Goal: Task Accomplishment & Management: Manage account settings

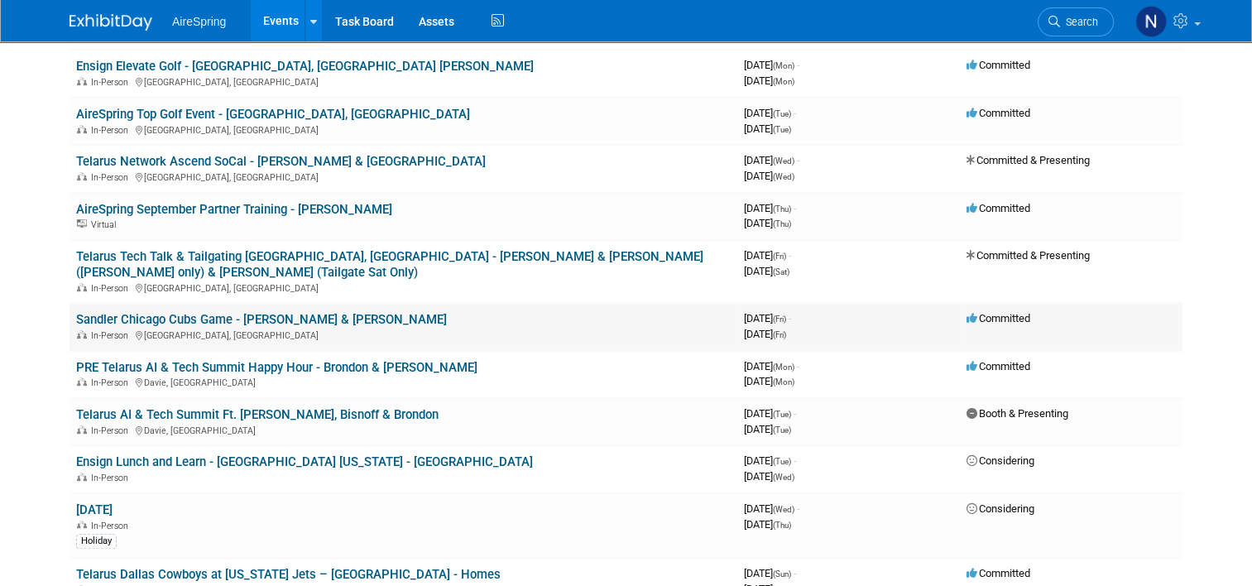
click at [308, 312] on link "Sandler Chicago Cubs Game - Curtin & Komon" at bounding box center [261, 319] width 371 height 15
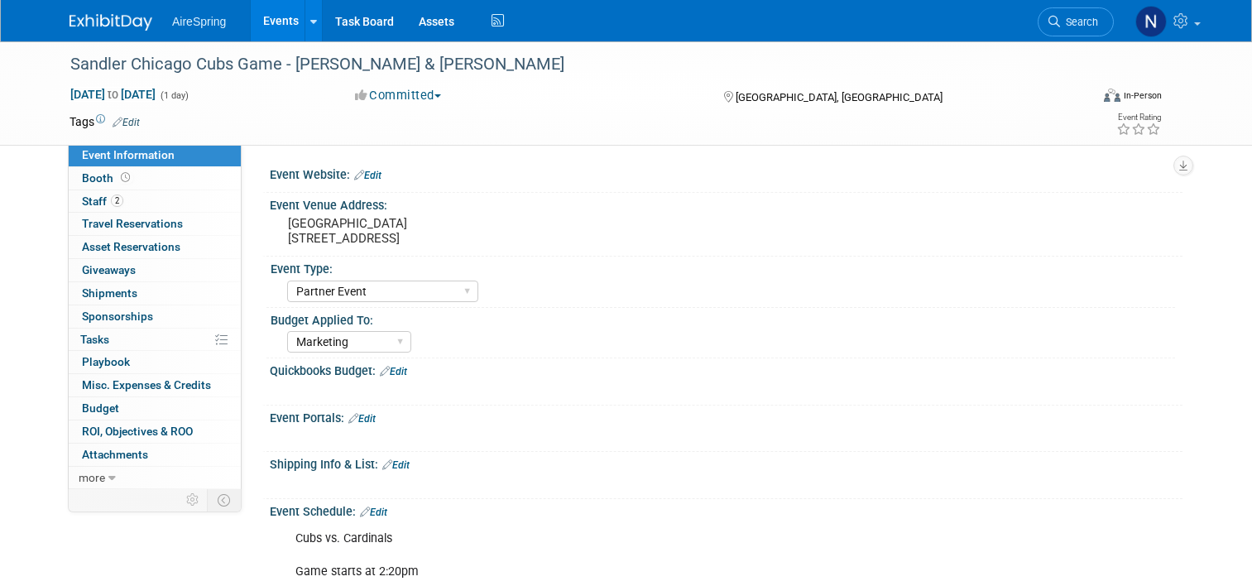
select select "Partner Event"
select select "Marketing"
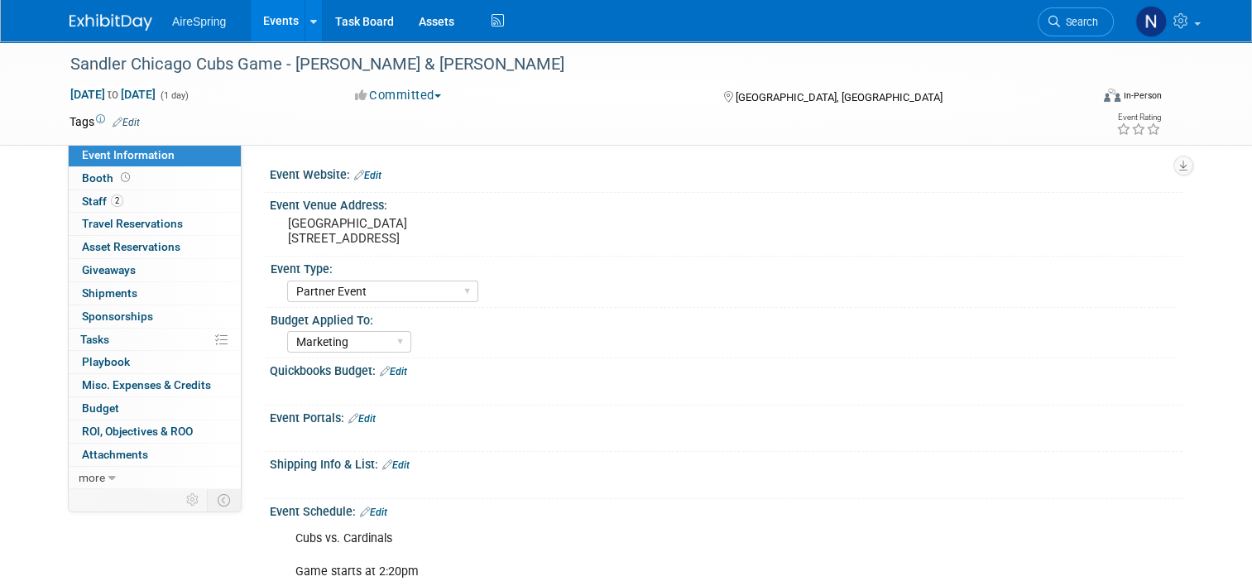
click at [271, 12] on link "Events" at bounding box center [281, 20] width 60 height 41
